Goal: Information Seeking & Learning: Find specific fact

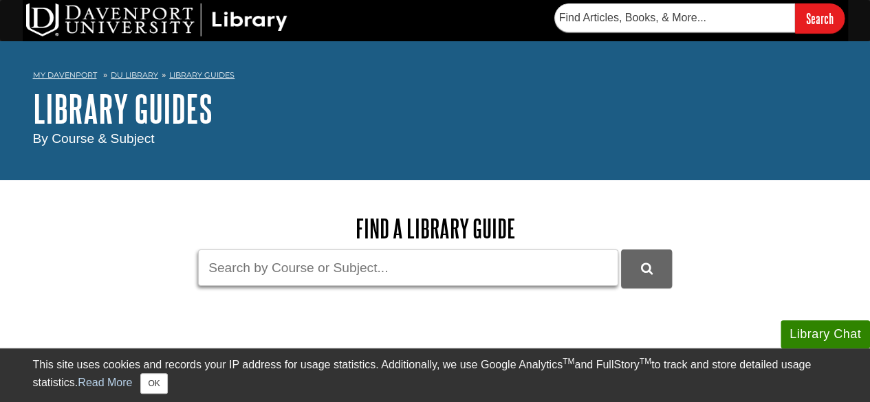
paste input "Developmental Disabilities Act of 1984"
type input "D"
type input "ADA"
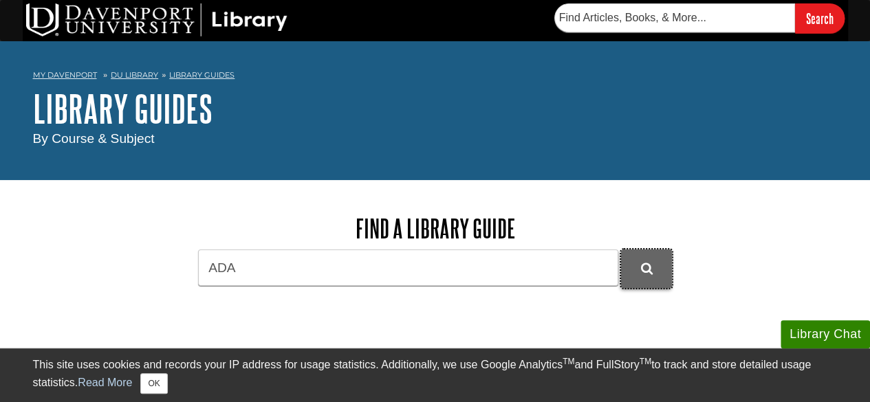
click at [651, 266] on icon "DU Library Guides Search" at bounding box center [647, 269] width 12 height 12
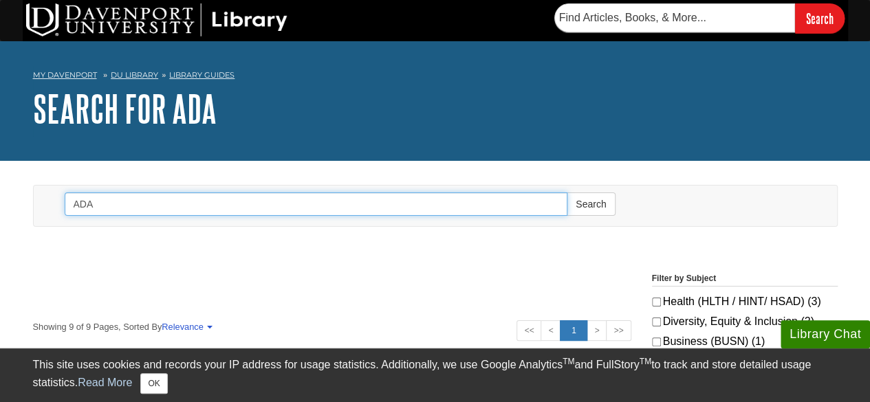
click at [111, 203] on input "ADA" at bounding box center [316, 203] width 503 height 23
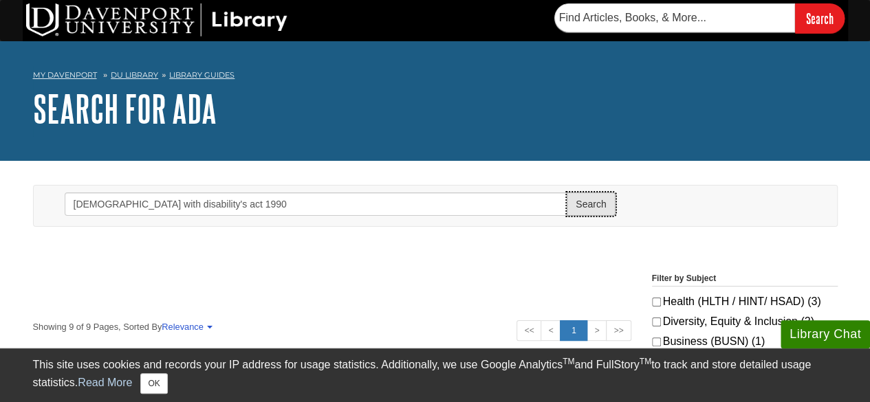
click at [593, 210] on button "Search" at bounding box center [590, 203] width 48 height 23
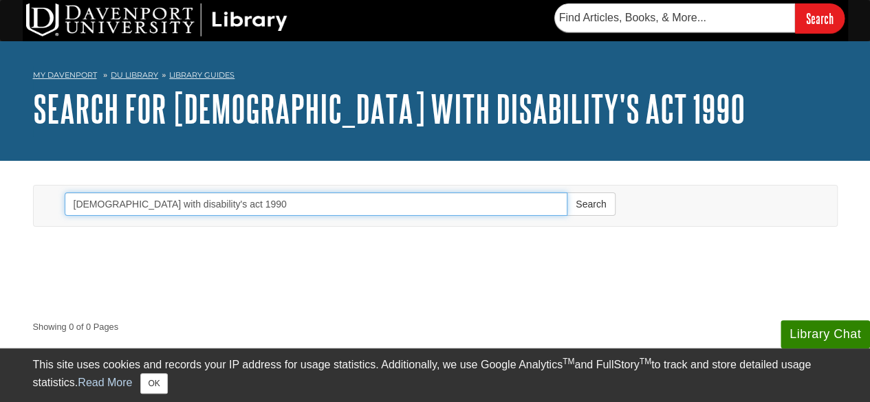
click at [184, 203] on input "[DEMOGRAPHIC_DATA] with disability's act 1990" at bounding box center [316, 203] width 503 height 23
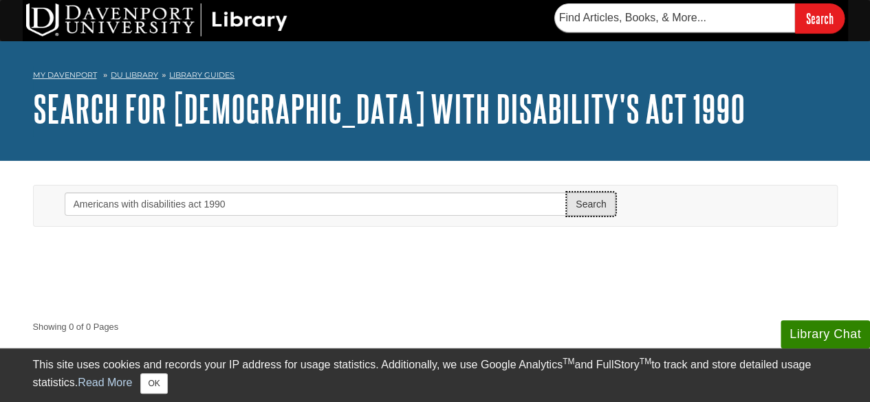
click at [579, 206] on button "Search" at bounding box center [590, 203] width 48 height 23
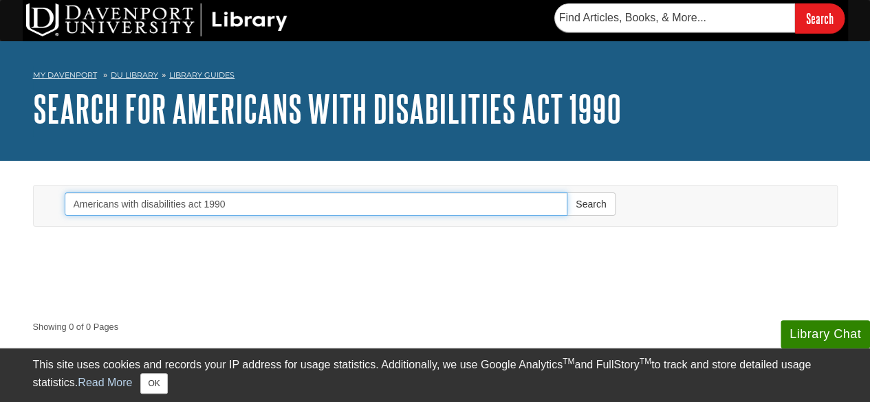
click at [140, 203] on input "Americans with disabilities act 1990" at bounding box center [316, 203] width 503 height 23
type input "Americans disabilities act 1990"
click at [566, 192] on button "Search" at bounding box center [590, 203] width 48 height 23
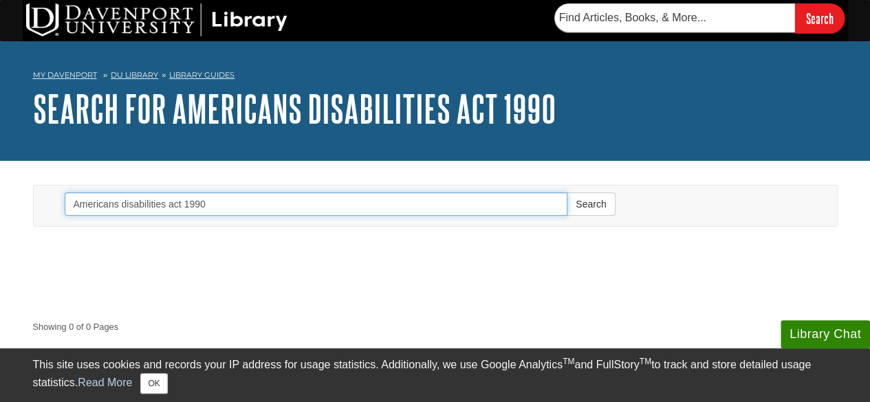
drag, startPoint x: 70, startPoint y: 203, endPoint x: 212, endPoint y: 203, distance: 141.6
click at [212, 203] on input "Americans disabilities act 1990" at bounding box center [316, 203] width 503 height 23
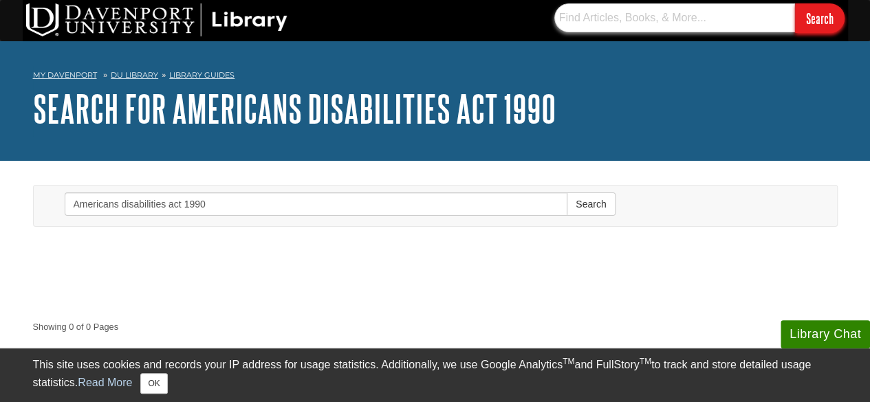
click at [615, 20] on input "text" at bounding box center [674, 17] width 241 height 29
paste input "Americans disabilities act 1990"
type input "Americans disabilities act 1990"
click at [804, 17] on input "Search" at bounding box center [819, 18] width 49 height 30
